Goal: Navigation & Orientation: Find specific page/section

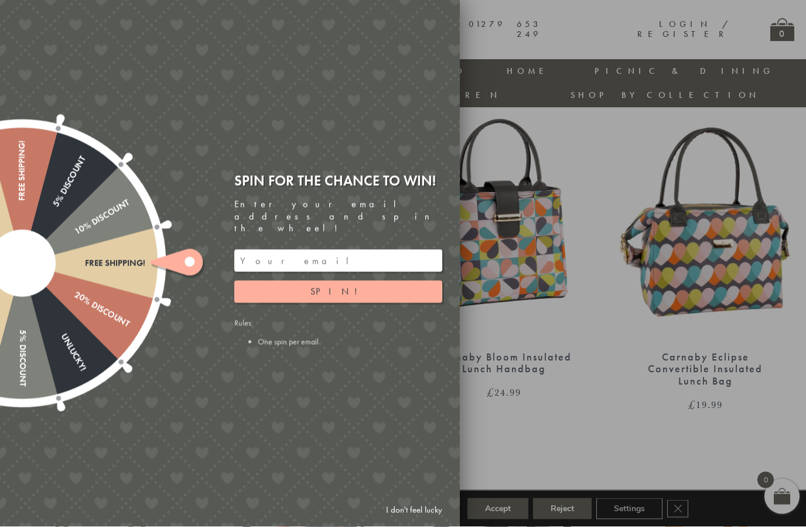
scroll to position [432, 1]
click at [495, 414] on div at bounding box center [403, 263] width 806 height 527
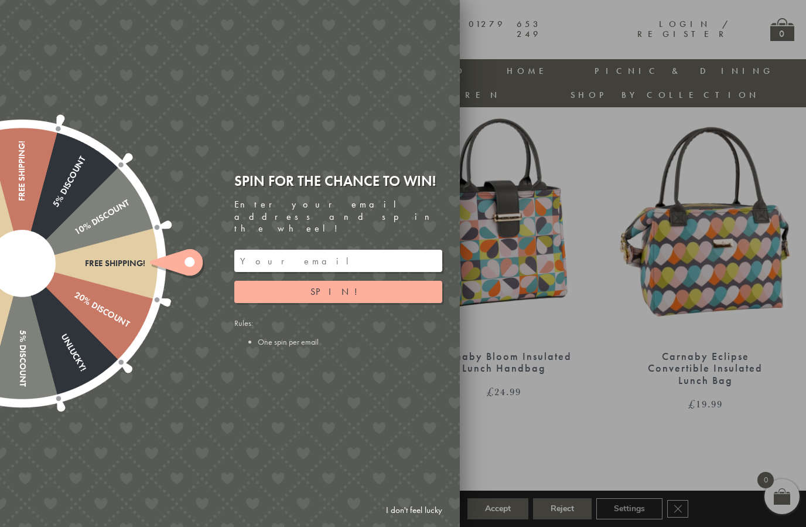
click at [403, 521] on link "I don't feel lucky" at bounding box center [414, 510] width 68 height 22
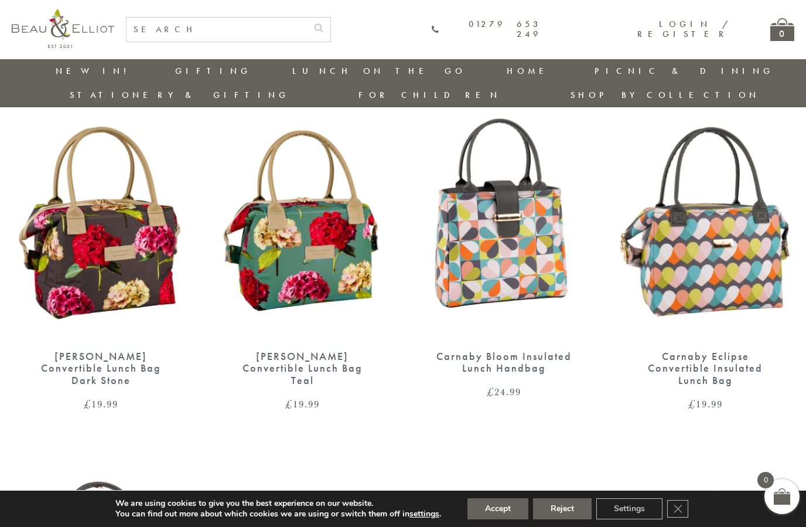
click at [410, 509] on p "We are using cookies to give you the best experience on our website." at bounding box center [278, 503] width 326 height 11
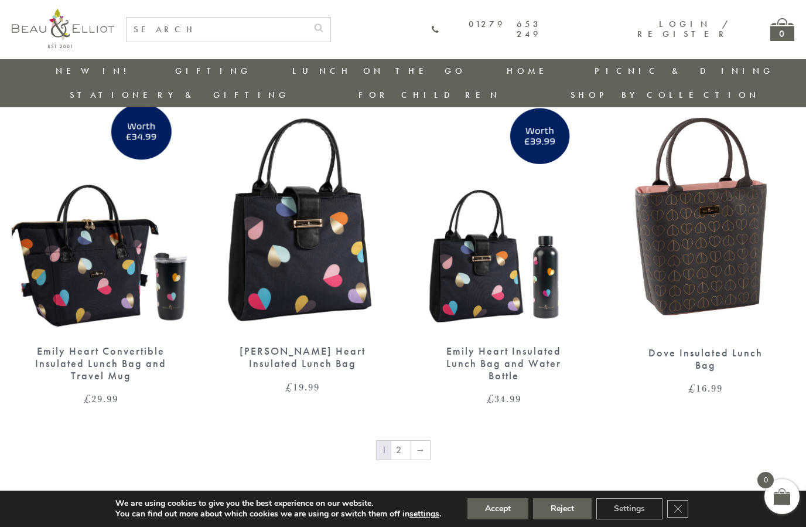
scroll to position [1826, 1]
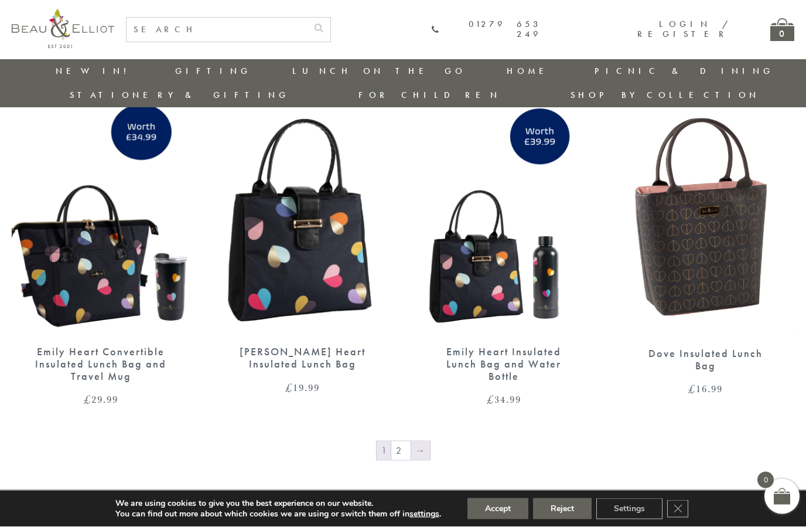
click at [418, 441] on link "→" at bounding box center [420, 450] width 19 height 19
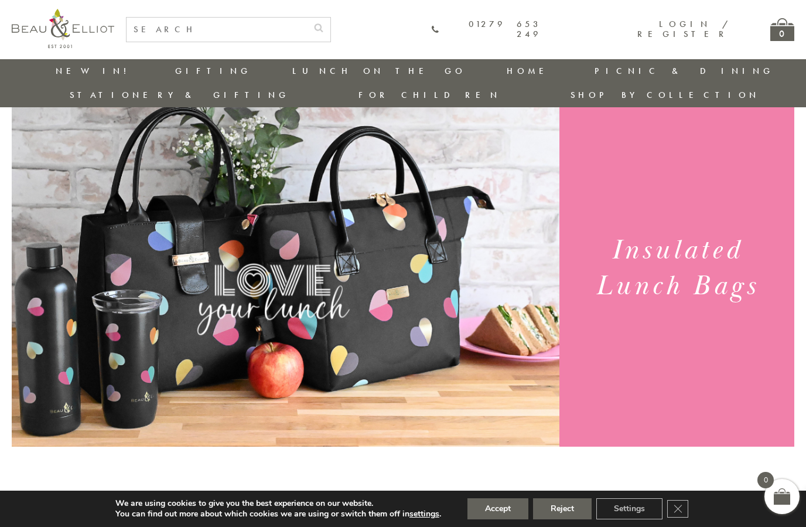
scroll to position [0, 1]
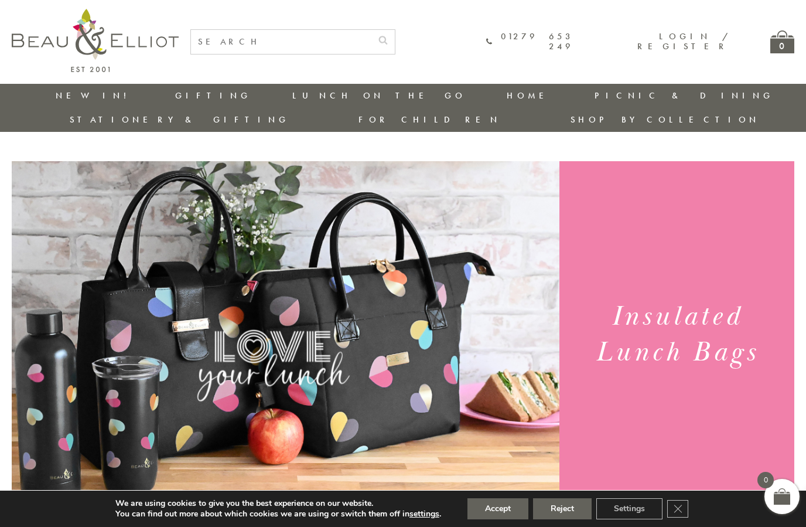
click at [290, 108] on li "Stationery & Gifting" at bounding box center [180, 120] width 220 height 24
click at [290, 114] on link "Stationery & Gifting" at bounding box center [180, 120] width 220 height 12
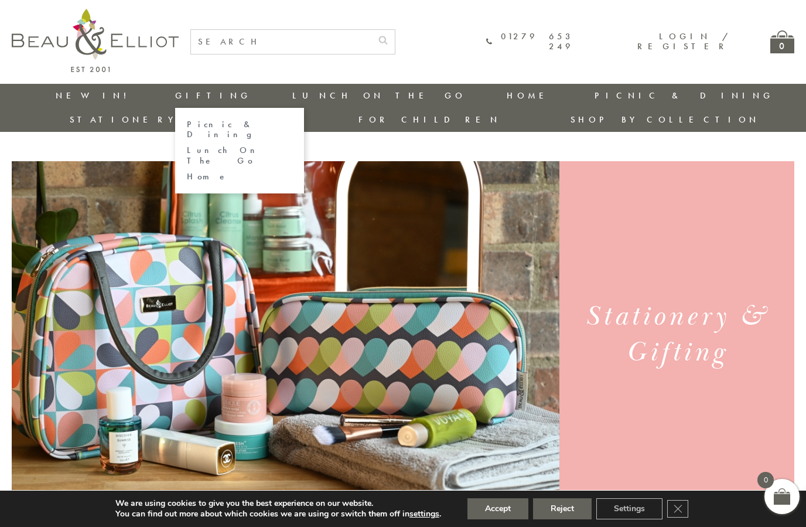
click at [187, 145] on link "Lunch On The Go" at bounding box center [239, 155] width 105 height 21
